Goal: Go to known website: Go to known website

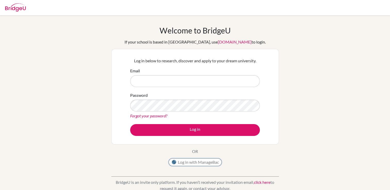
click at [179, 161] on button "Log in with ManageBac" at bounding box center [195, 163] width 53 height 8
